Goal: Check status: Check status

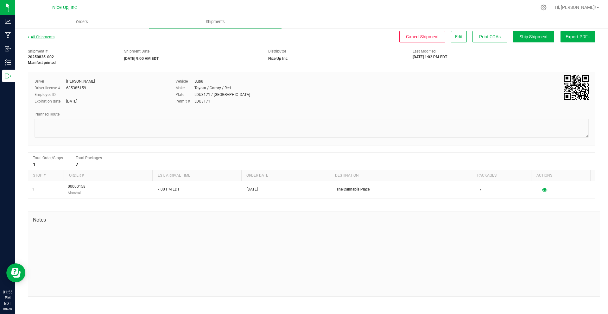
click at [46, 37] on link "All Shipments" at bounding box center [41, 37] width 27 height 4
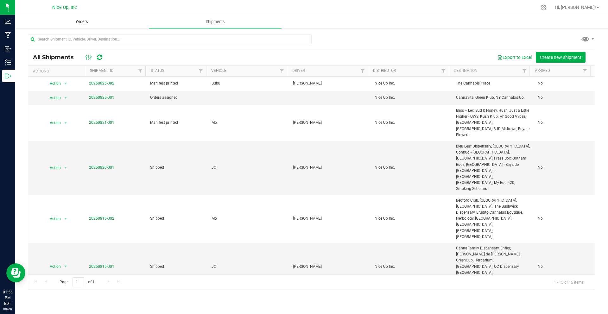
click at [77, 22] on span "Orders" at bounding box center [81, 22] width 29 height 6
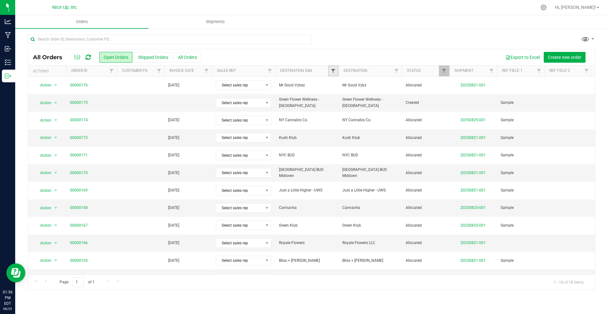
click at [335, 70] on span "Filter" at bounding box center [333, 70] width 5 height 5
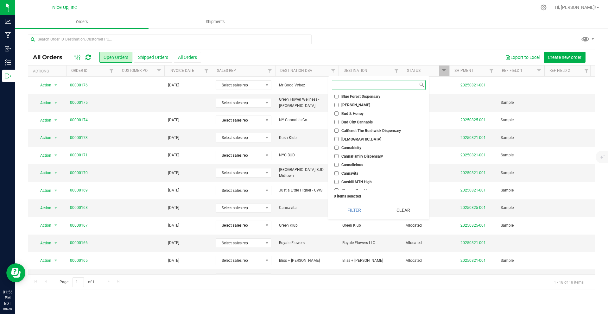
scroll to position [130, 0]
click at [350, 136] on li "Catskill MTN High" at bounding box center [379, 139] width 94 height 7
click at [338, 138] on input "Catskill MTN High" at bounding box center [336, 139] width 4 height 4
checkbox input "true"
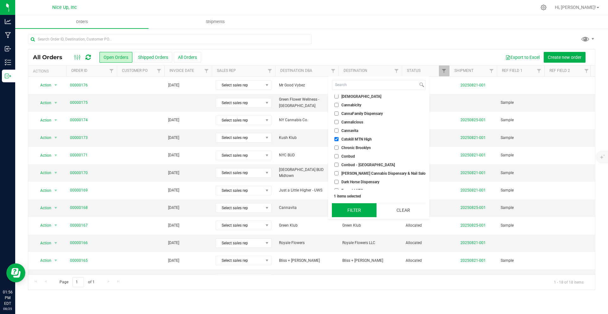
click at [363, 212] on button "Filter" at bounding box center [354, 210] width 45 height 14
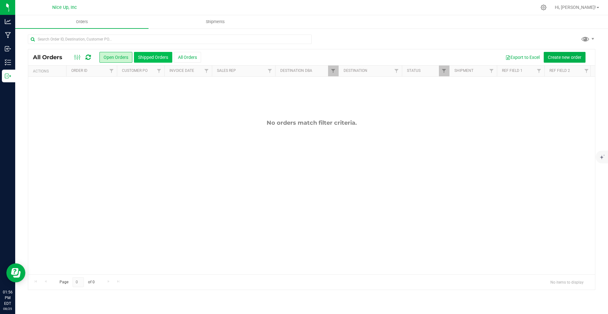
click at [141, 60] on button "Shipped Orders" at bounding box center [153, 57] width 38 height 11
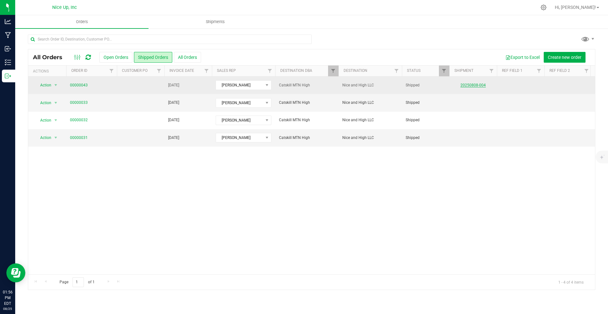
click at [478, 84] on link "20250808-004" at bounding box center [472, 85] width 25 height 4
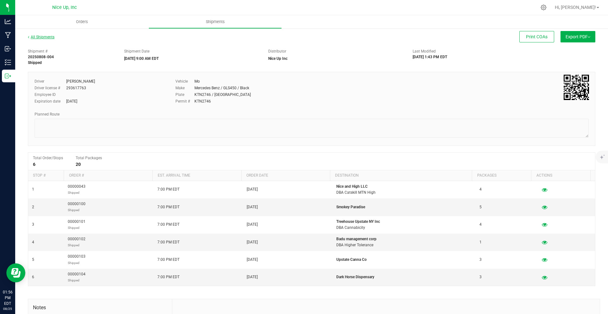
click at [42, 37] on link "All Shipments" at bounding box center [41, 37] width 27 height 4
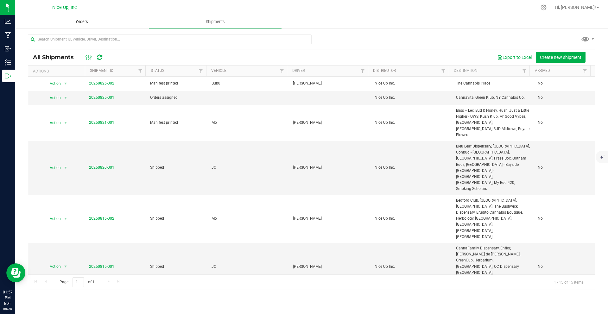
click at [77, 21] on span "Orders" at bounding box center [81, 22] width 29 height 6
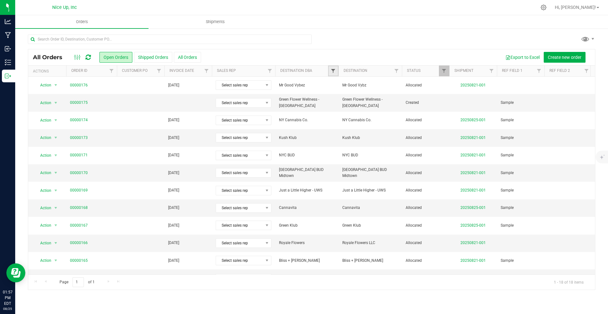
click at [333, 72] on span "Filter" at bounding box center [333, 70] width 5 height 5
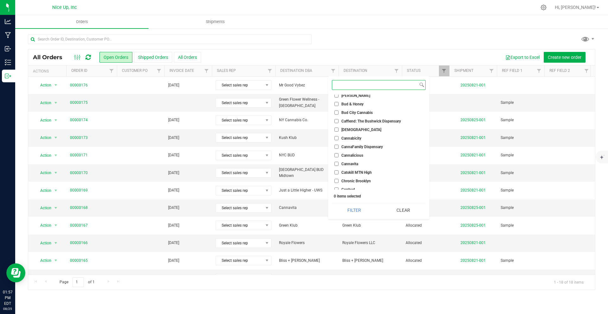
scroll to position [98, 0]
click at [337, 169] on input "Catskill MTN High" at bounding box center [336, 171] width 4 height 4
checkbox input "true"
click at [350, 206] on button "Filter" at bounding box center [354, 210] width 45 height 14
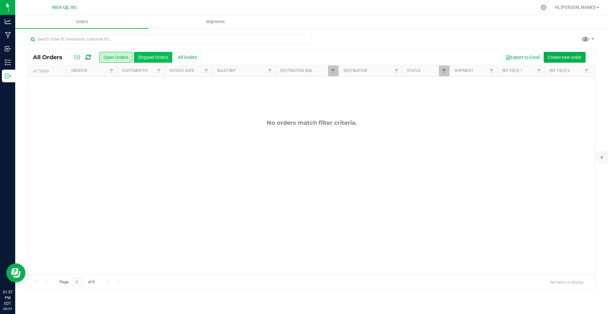
click at [154, 60] on button "Shipped Orders" at bounding box center [153, 57] width 38 height 11
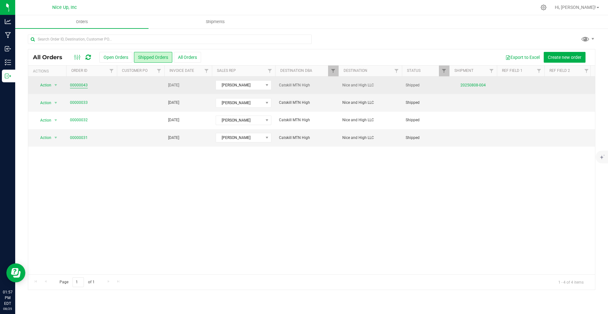
click at [80, 86] on link "00000043" at bounding box center [79, 85] width 18 height 6
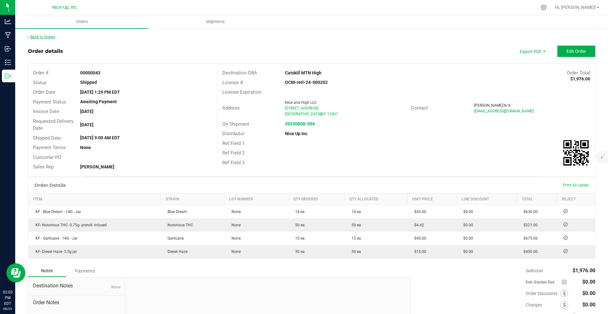
click at [36, 37] on link "Back to Orders" at bounding box center [41, 37] width 27 height 4
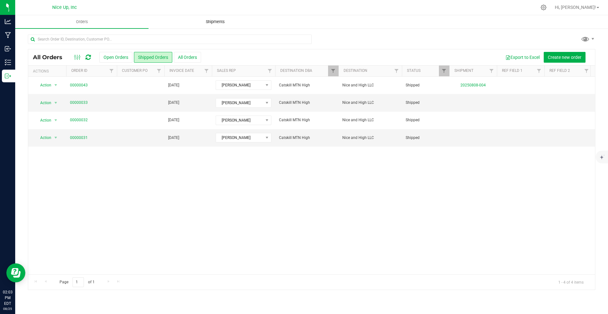
click at [210, 20] on span "Shipments" at bounding box center [215, 22] width 36 height 6
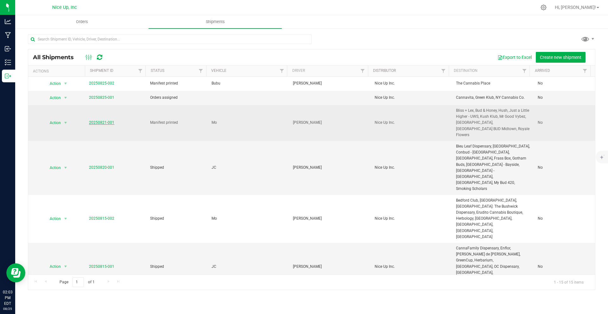
click at [108, 120] on link "20250821-001" at bounding box center [101, 122] width 25 height 4
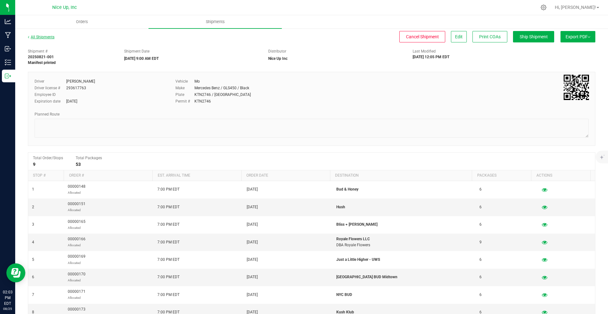
click at [34, 35] on link "All Shipments" at bounding box center [41, 37] width 27 height 4
